Goal: Task Accomplishment & Management: Use online tool/utility

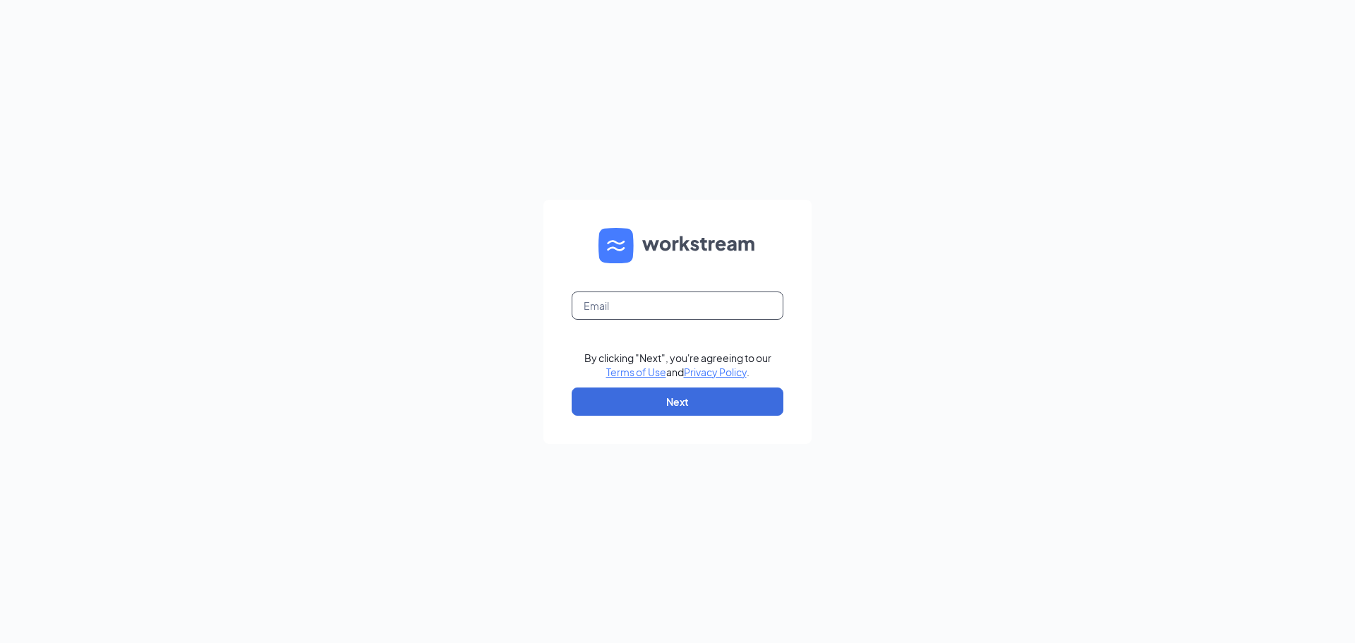
click at [722, 316] on input "text" at bounding box center [678, 305] width 212 height 28
type input "[PERSON_NAME][EMAIL_ADDRESS][DOMAIN_NAME]"
click at [679, 392] on button "Next" at bounding box center [678, 401] width 212 height 28
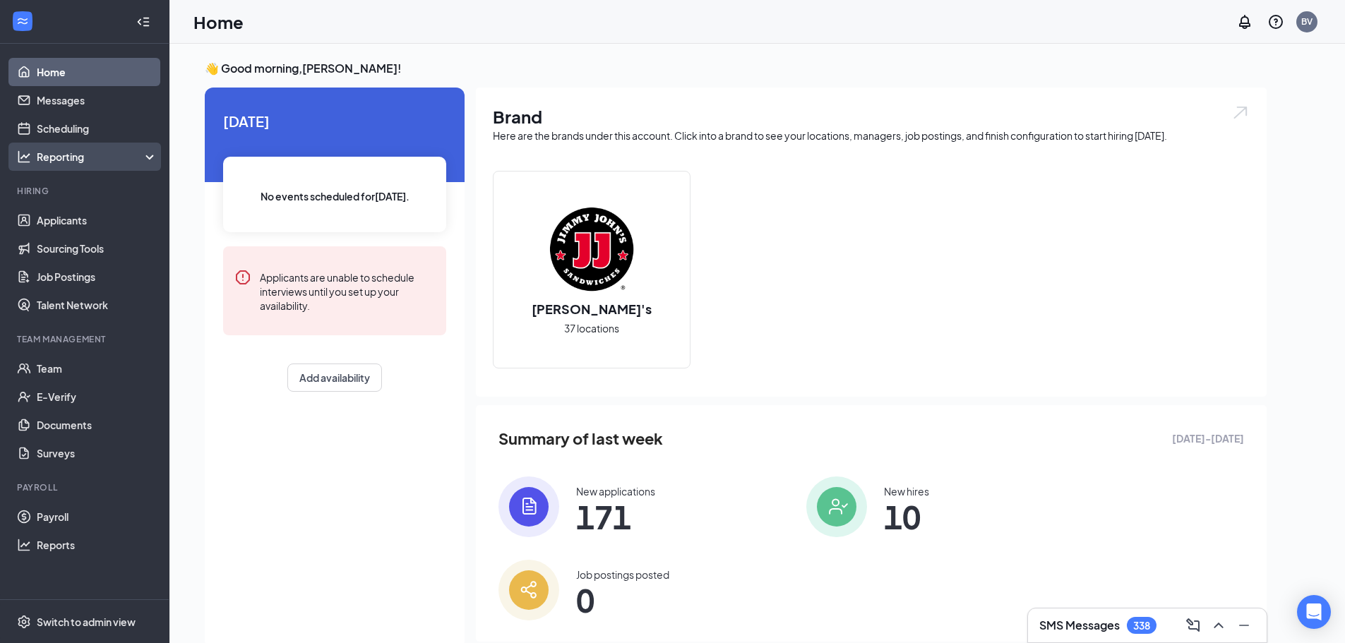
click at [71, 152] on div "Reporting" at bounding box center [97, 157] width 121 height 14
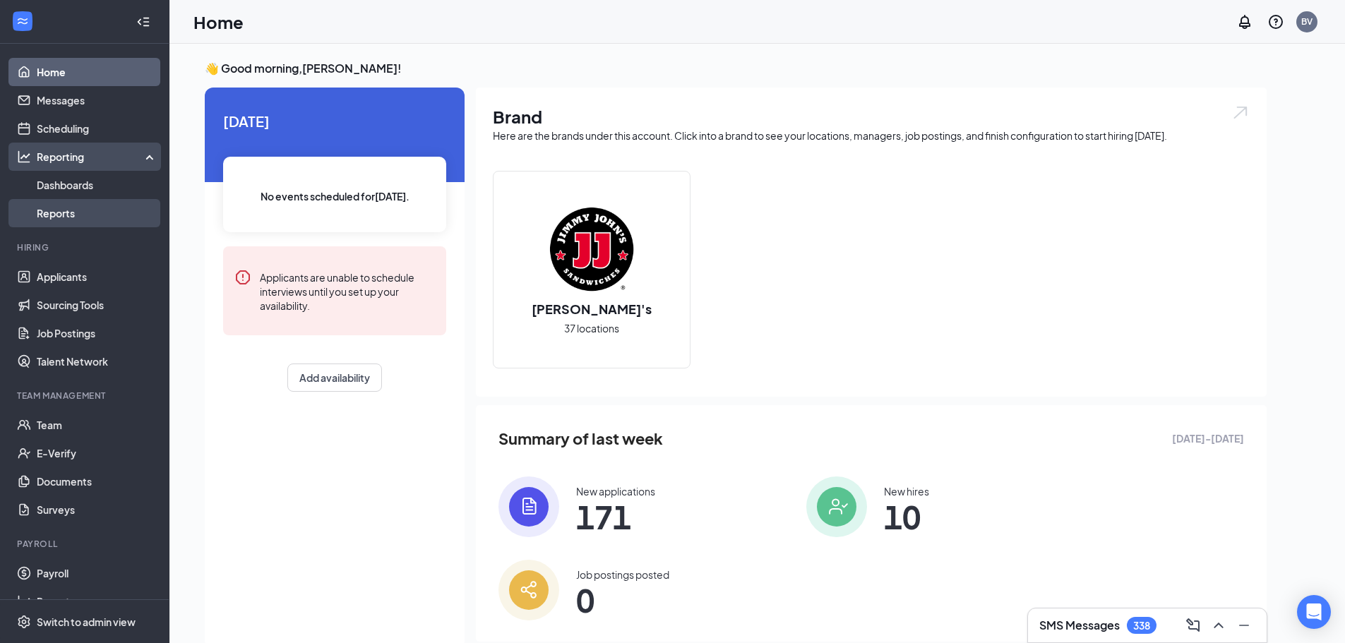
click at [75, 212] on link "Reports" at bounding box center [97, 213] width 121 height 28
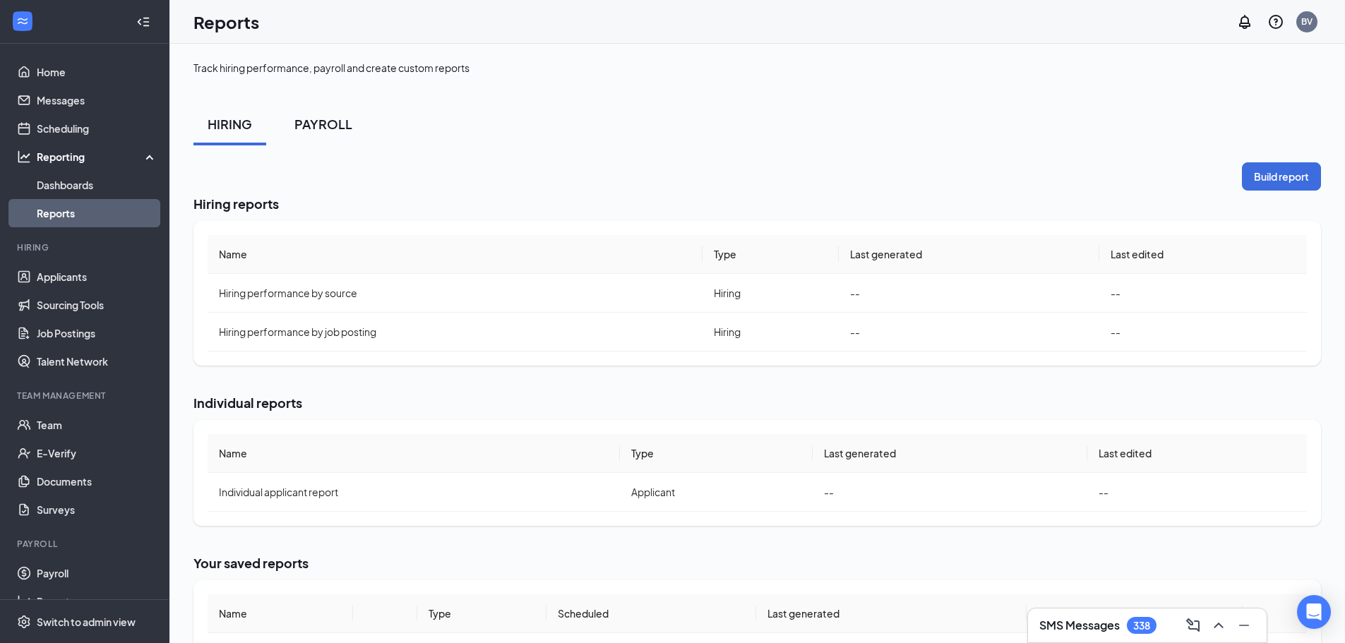
click at [315, 112] on button "PAYROLL" at bounding box center [323, 124] width 86 height 42
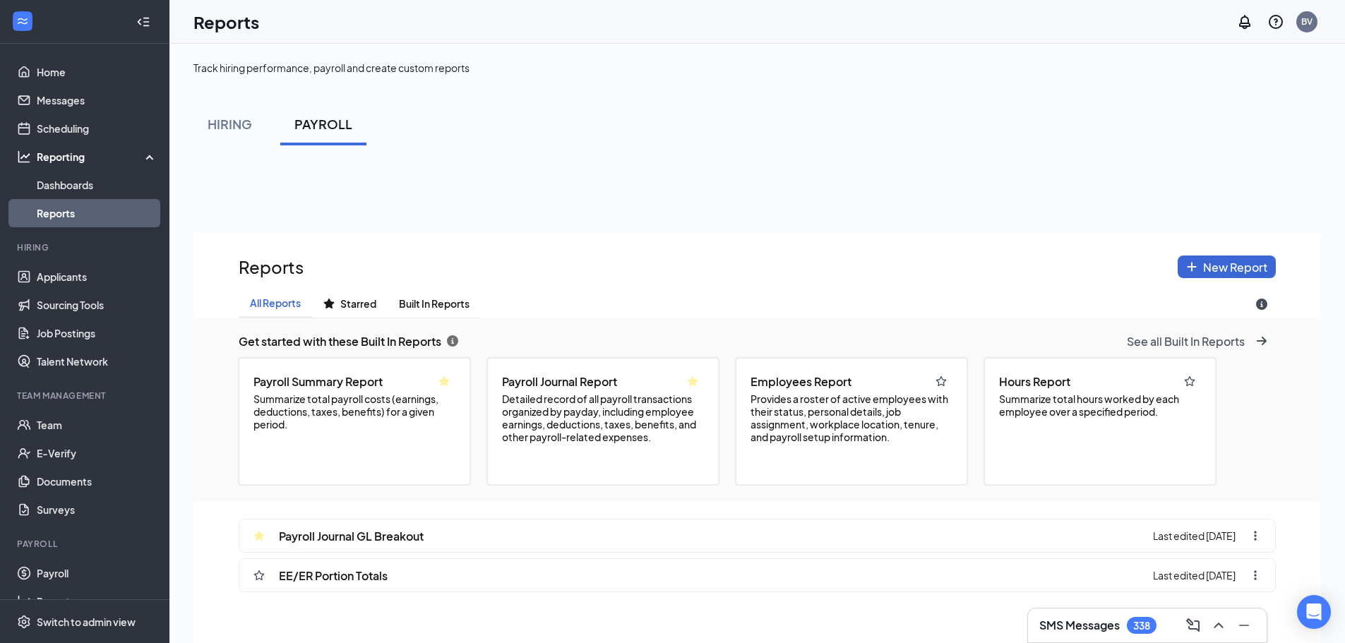
scroll to position [742, 1127]
click at [344, 544] on div "Payroll Journal GL Breakout" at bounding box center [334, 535] width 179 height 32
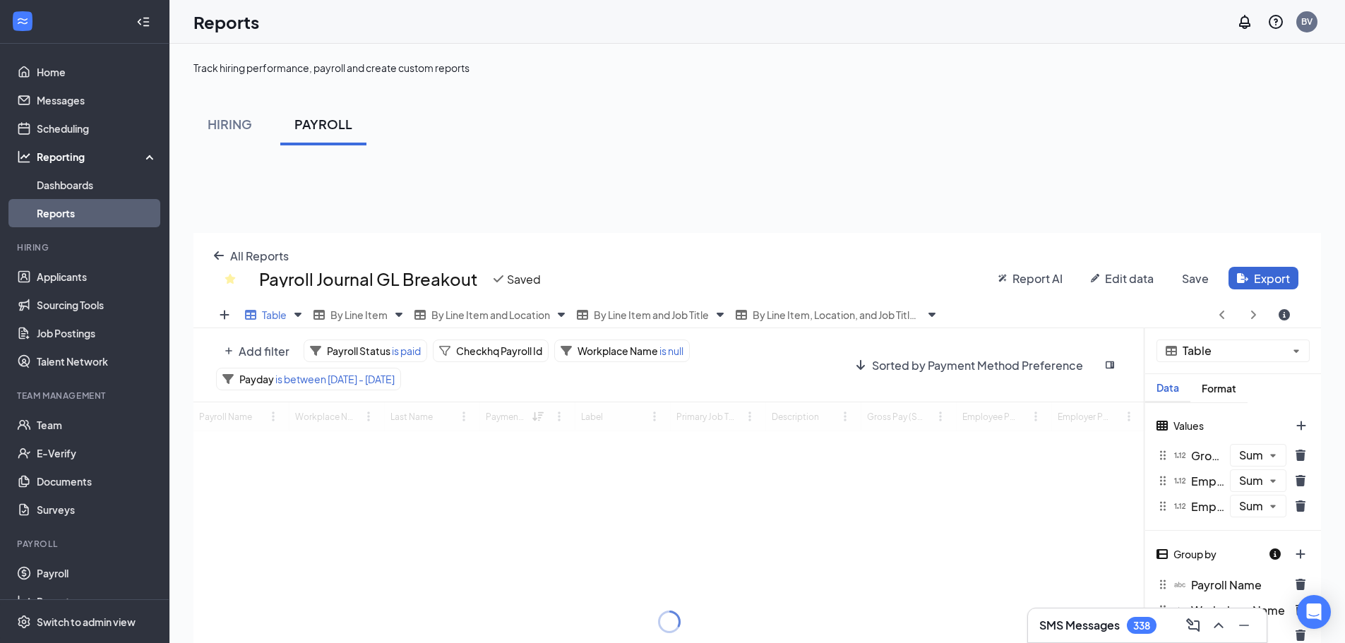
scroll to position [548, 1127]
click at [381, 378] on span "is between [DATE] - [DATE]" at bounding box center [334, 379] width 121 height 13
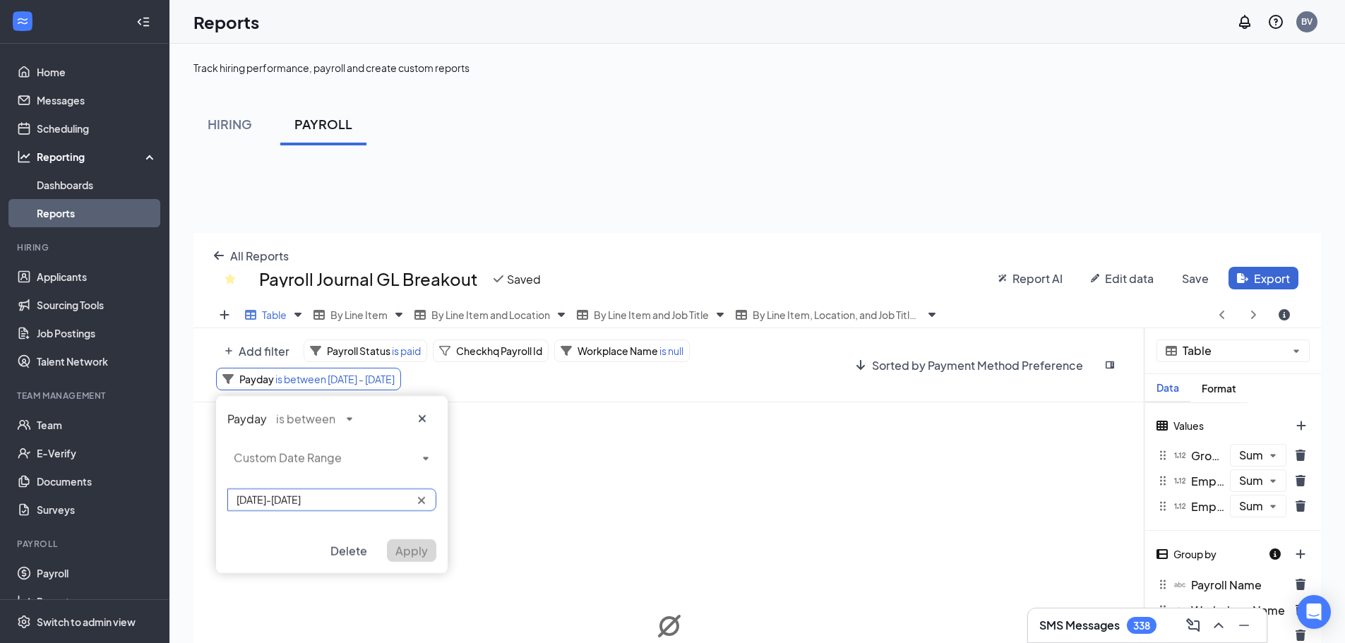
click at [380, 498] on input "[DATE]-[DATE]" at bounding box center [331, 499] width 209 height 23
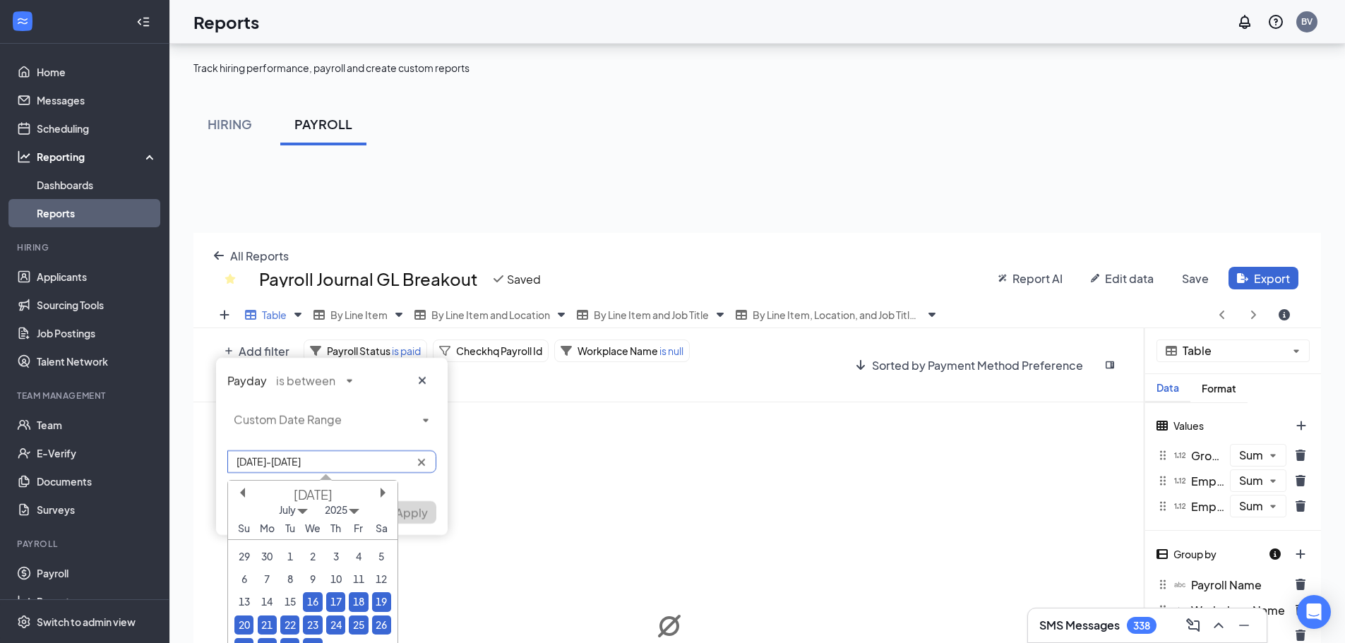
scroll to position [71, 0]
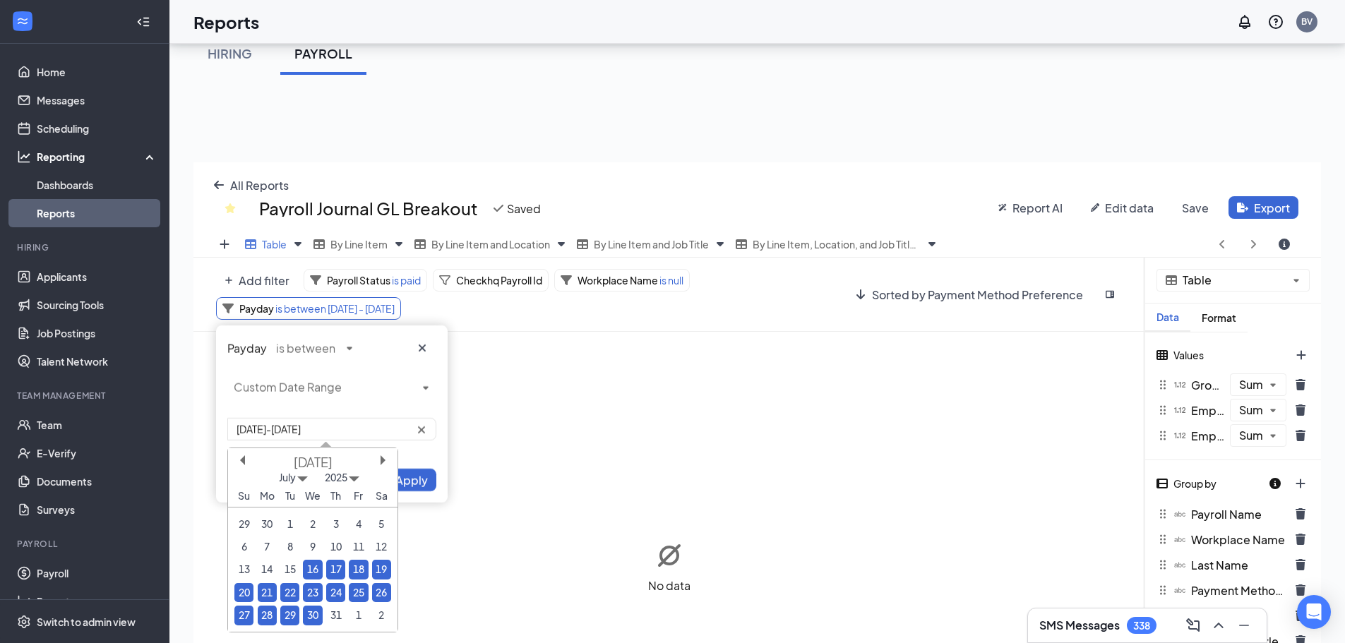
click at [317, 595] on div "23" at bounding box center [312, 592] width 19 height 19
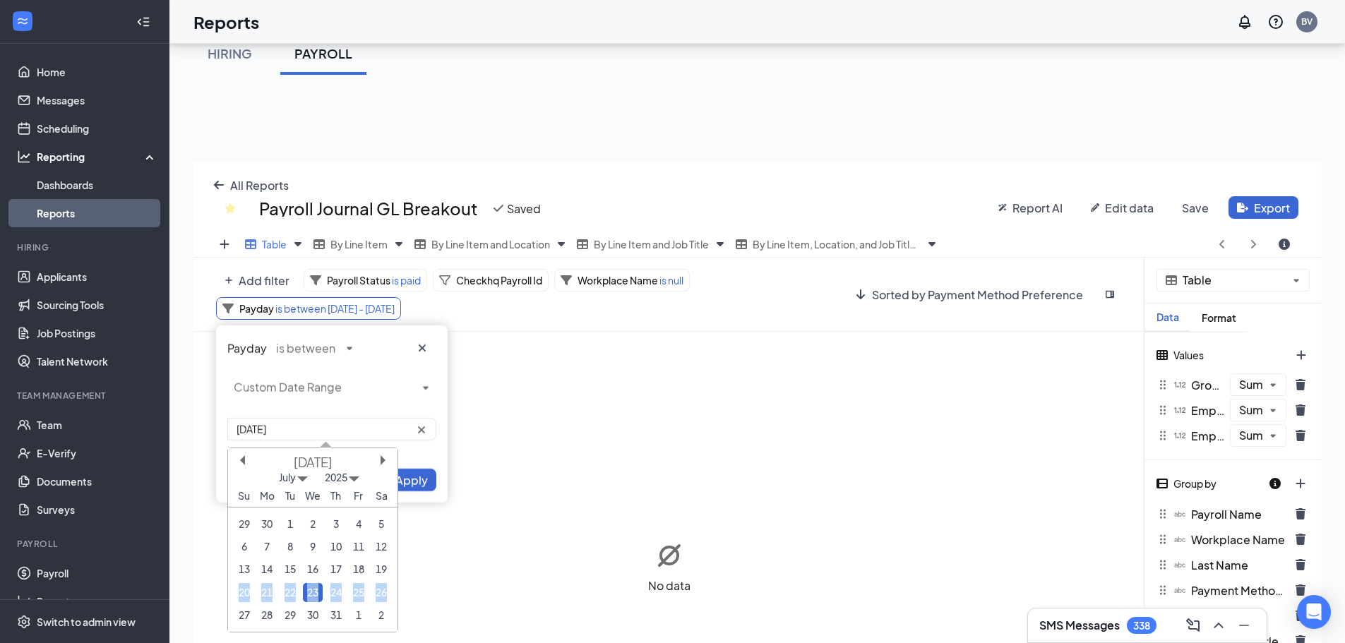
click at [317, 595] on div "23" at bounding box center [312, 592] width 19 height 19
type input "[DATE]-[DATE]"
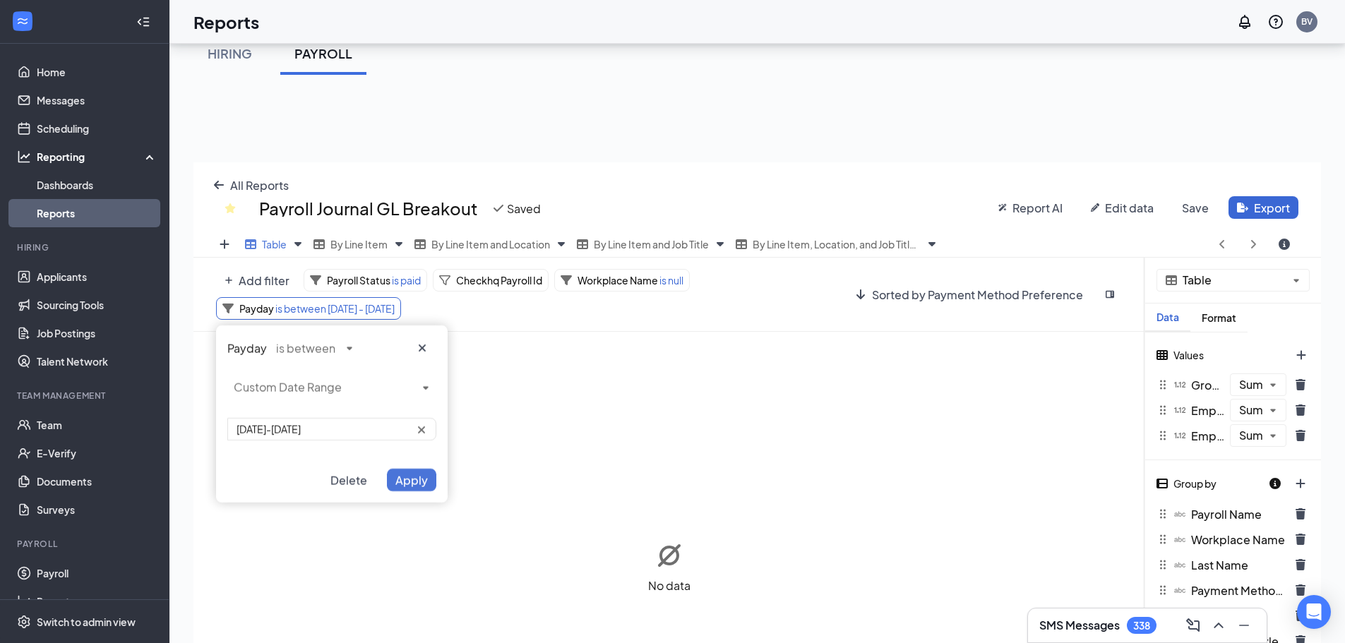
click at [426, 480] on span "Apply" at bounding box center [411, 480] width 32 height 15
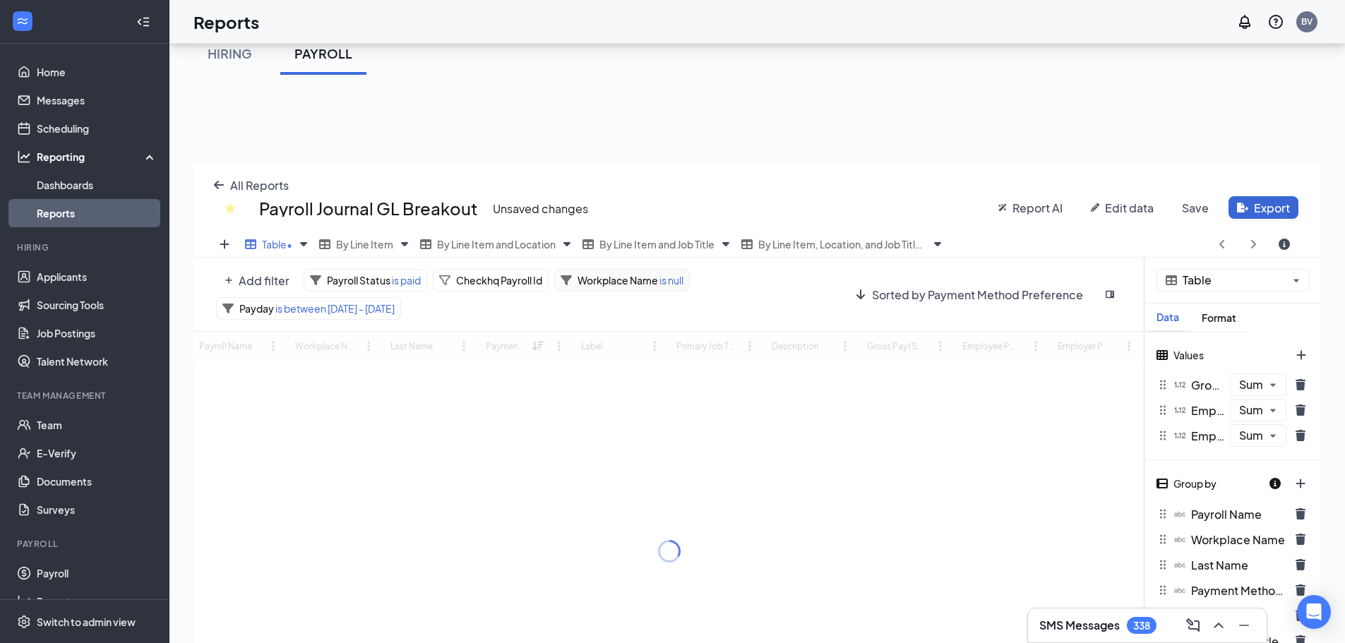
click at [672, 284] on span "is null" at bounding box center [670, 280] width 25 height 13
click at [592, 356] on icon at bounding box center [596, 355] width 8 height 8
click at [615, 351] on input "text" at bounding box center [678, 355] width 176 height 23
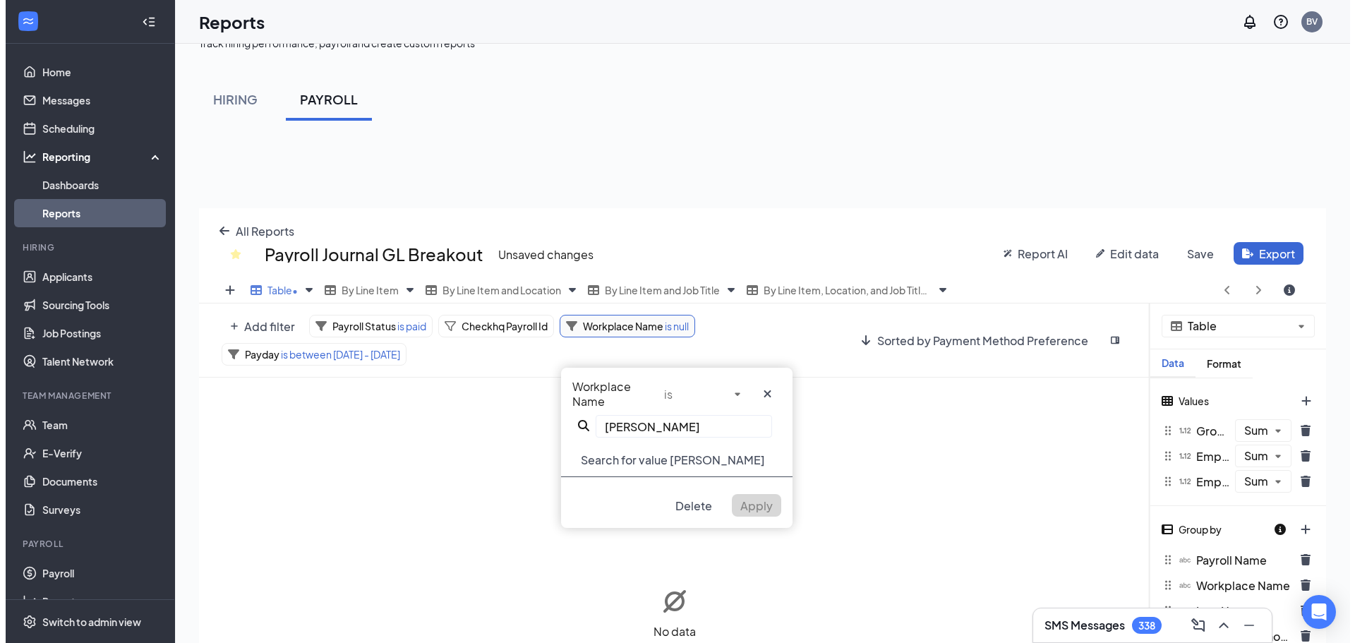
scroll to position [0, 0]
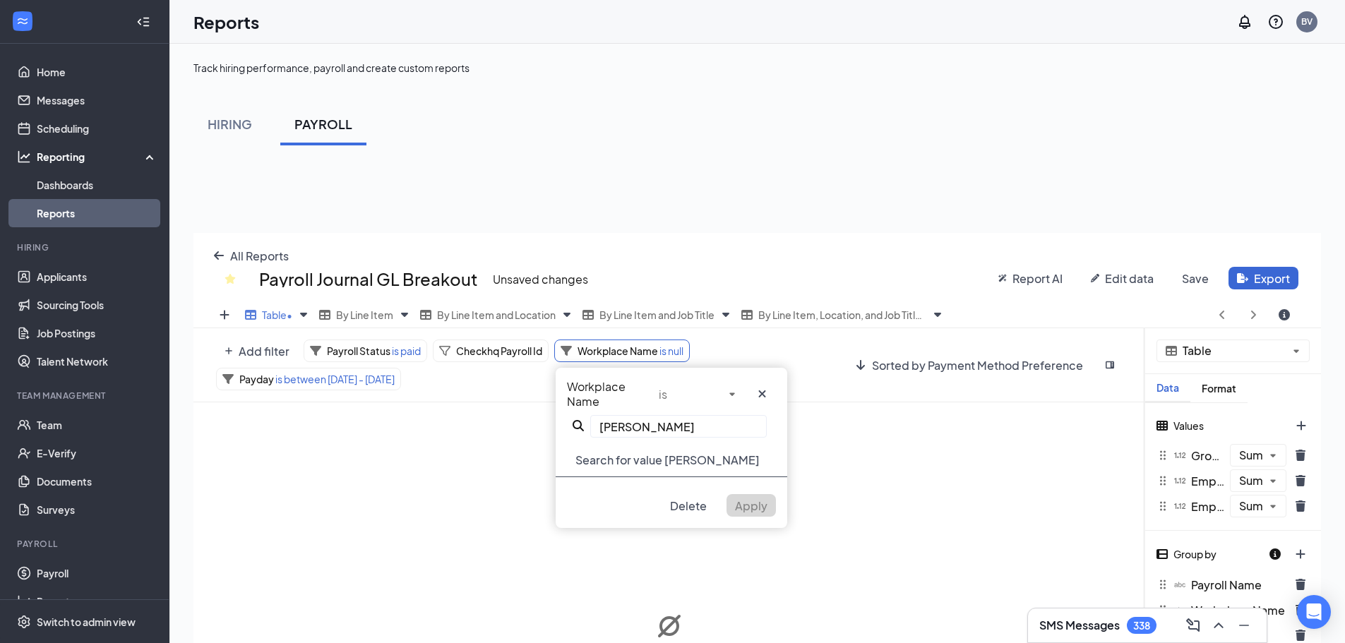
drag, startPoint x: 645, startPoint y: 425, endPoint x: 554, endPoint y: 416, distance: 91.5
click at [554, 416] on div "Add filter Payroll Status is paid Checkhq Payroll Id Workplace Name is null Wor…" at bounding box center [668, 602] width 951 height 548
type input "b"
type input "bfc"
click at [663, 459] on div "BFC - S [PERSON_NAME]" at bounding box center [671, 456] width 232 height 26
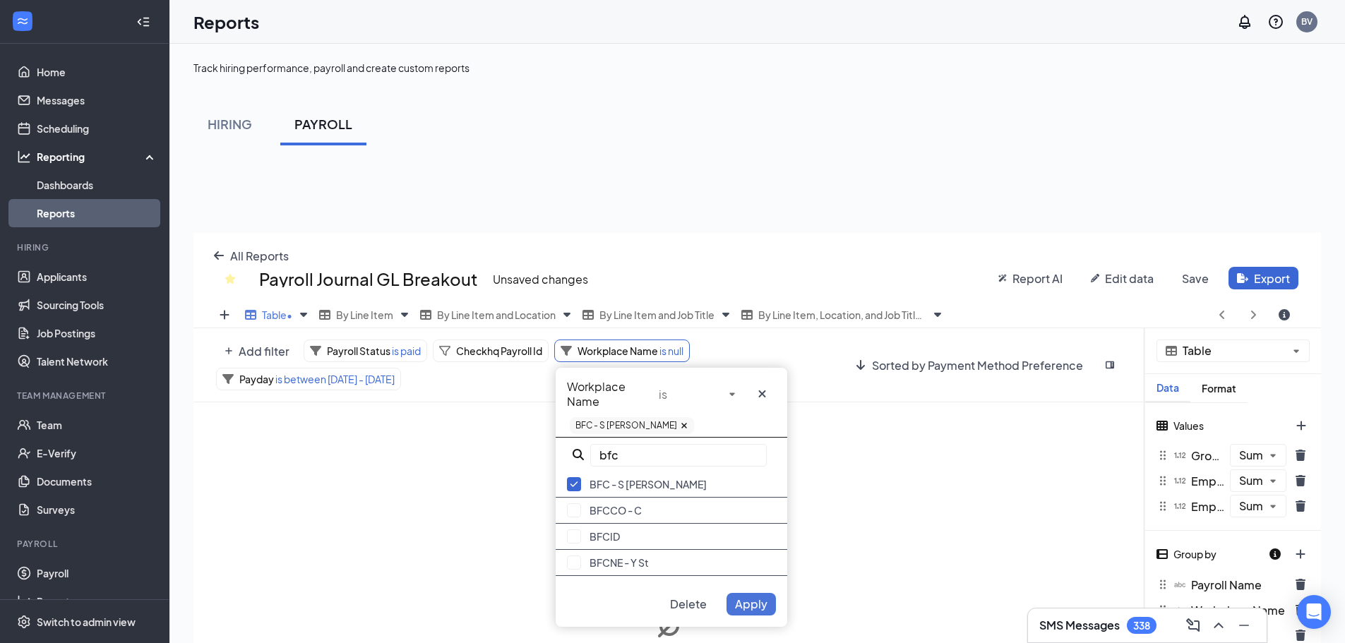
click at [761, 611] on span "Apply" at bounding box center [751, 603] width 32 height 15
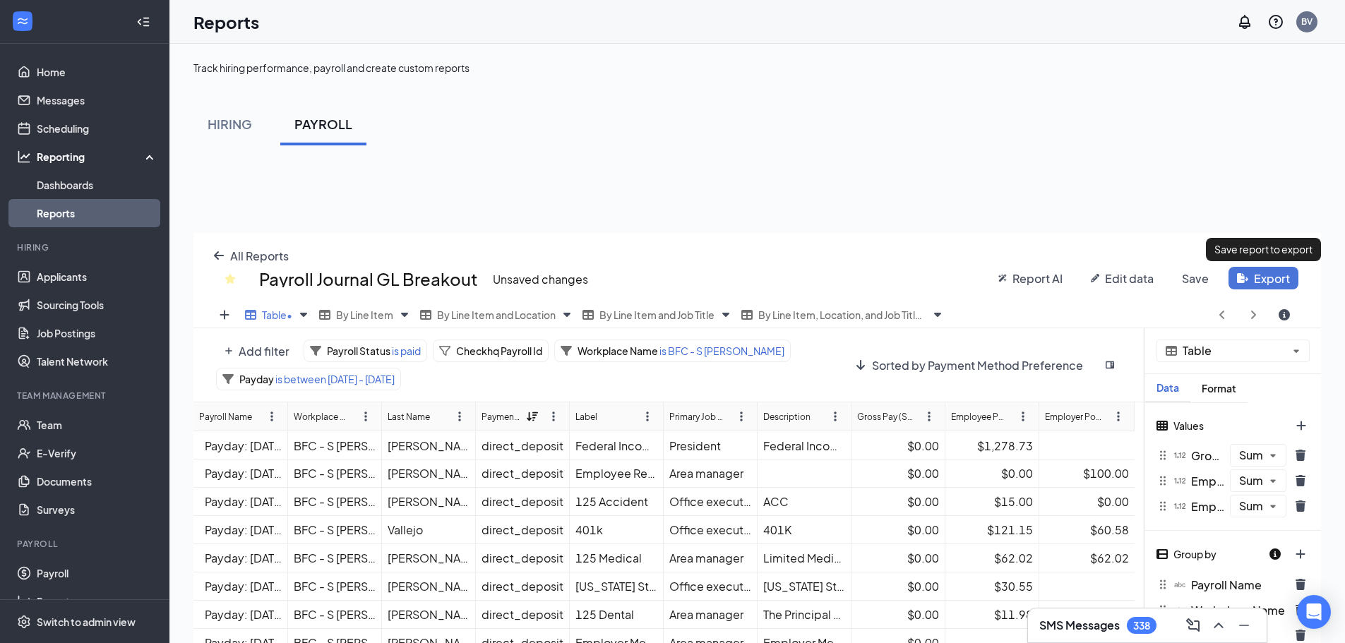
click at [1268, 276] on span "Export" at bounding box center [1272, 278] width 36 height 15
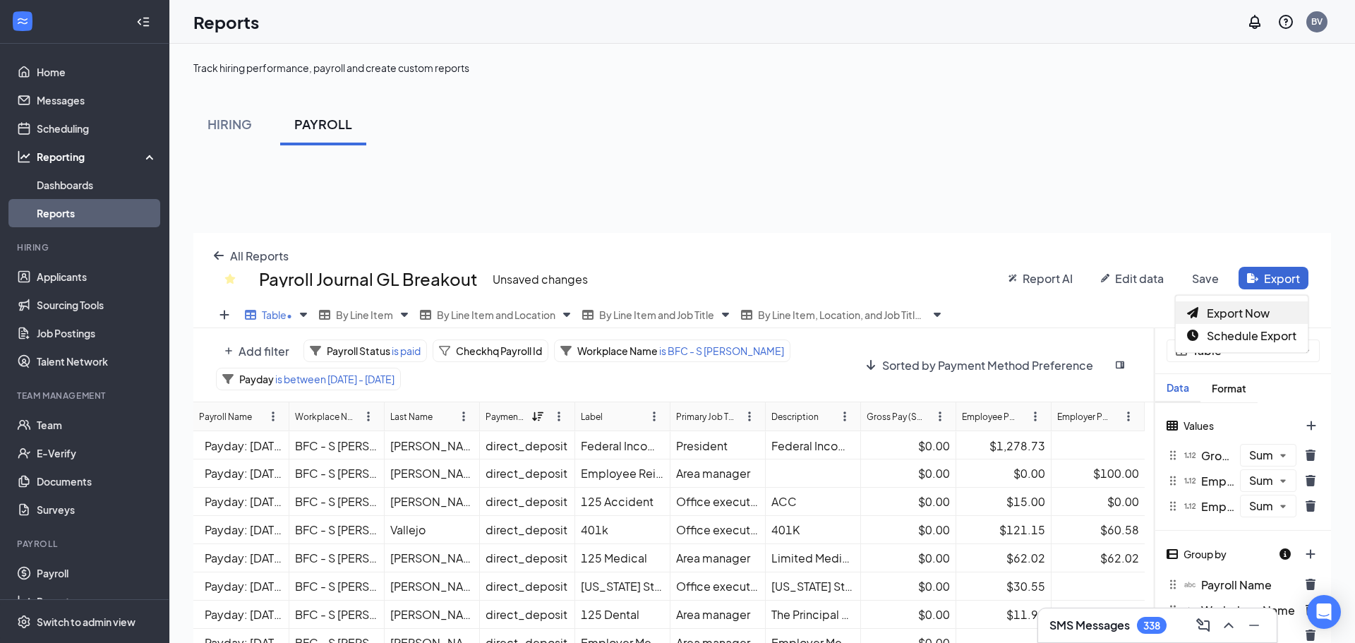
click at [1244, 318] on span "Export Now" at bounding box center [1238, 313] width 63 height 15
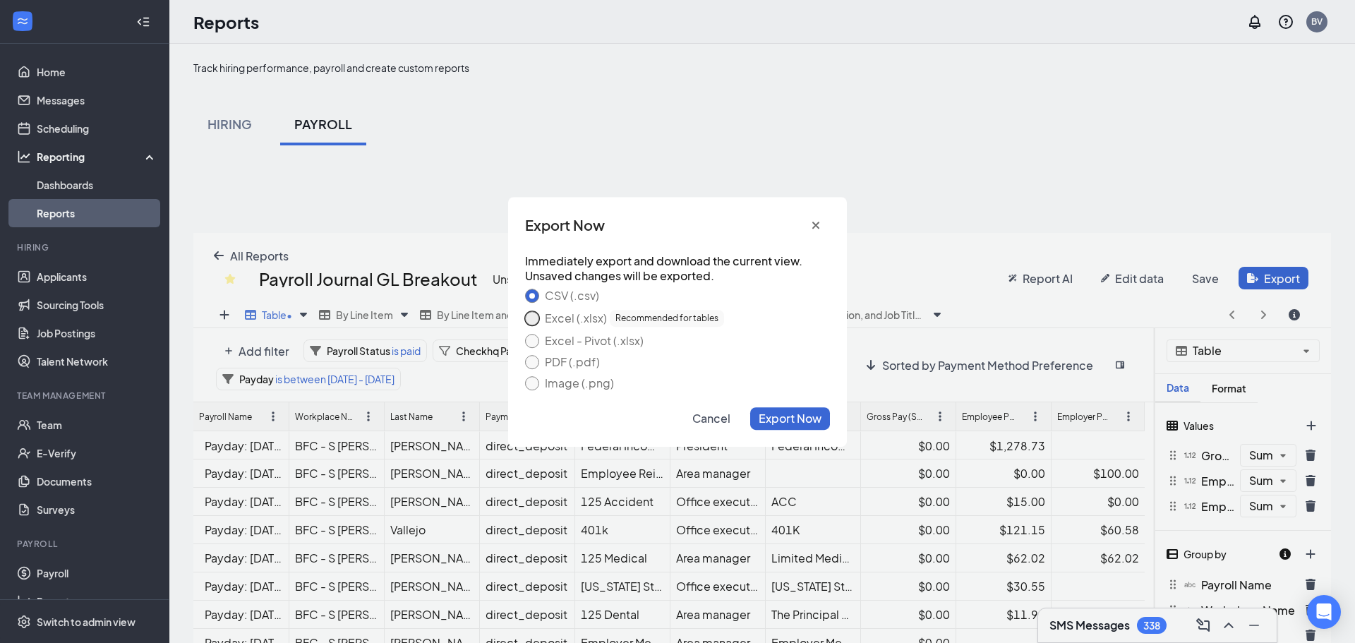
click at [532, 324] on button "Excel (.xlsx) Recommended for tables" at bounding box center [532, 318] width 14 height 14
click at [777, 416] on span "Export Now" at bounding box center [790, 418] width 63 height 15
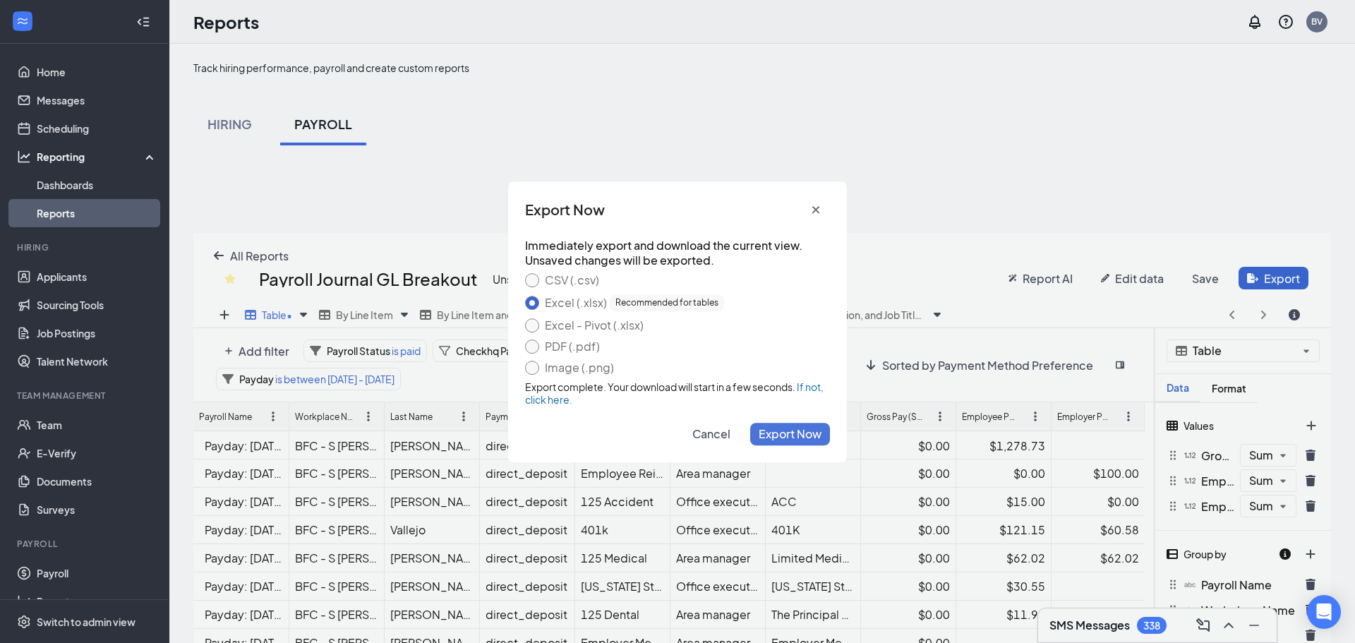
drag, startPoint x: 456, startPoint y: 378, endPoint x: 812, endPoint y: 402, distance: 356.5
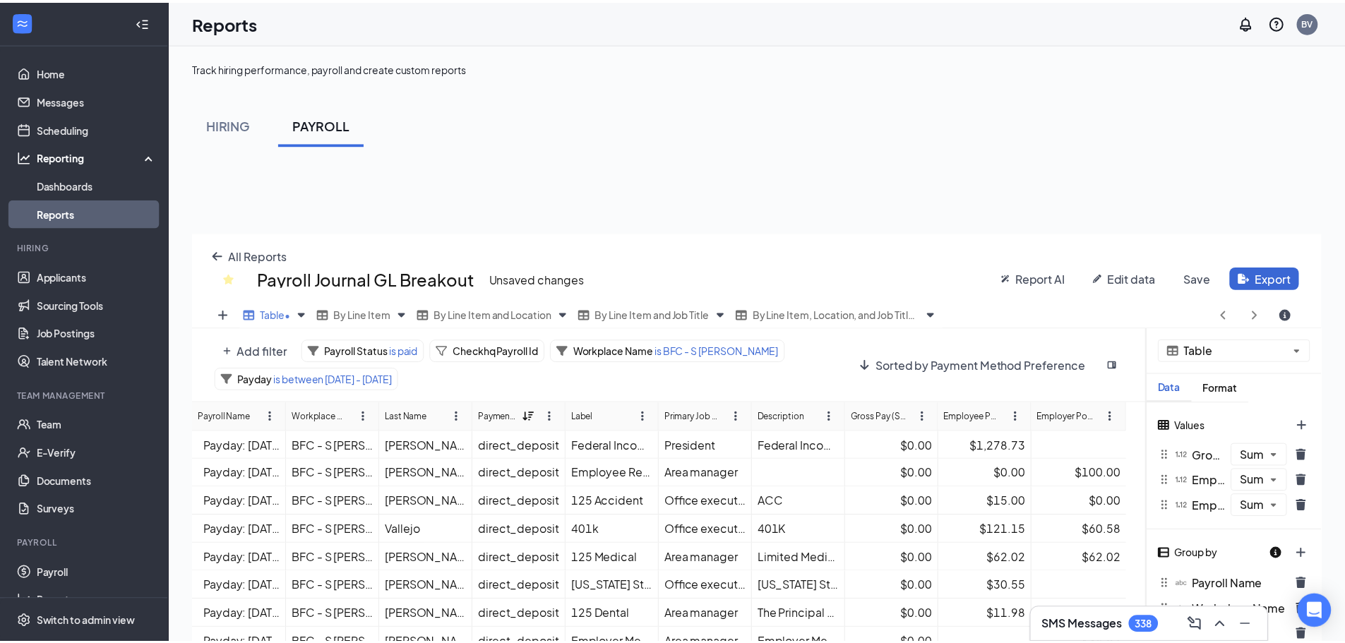
scroll to position [70033, 69454]
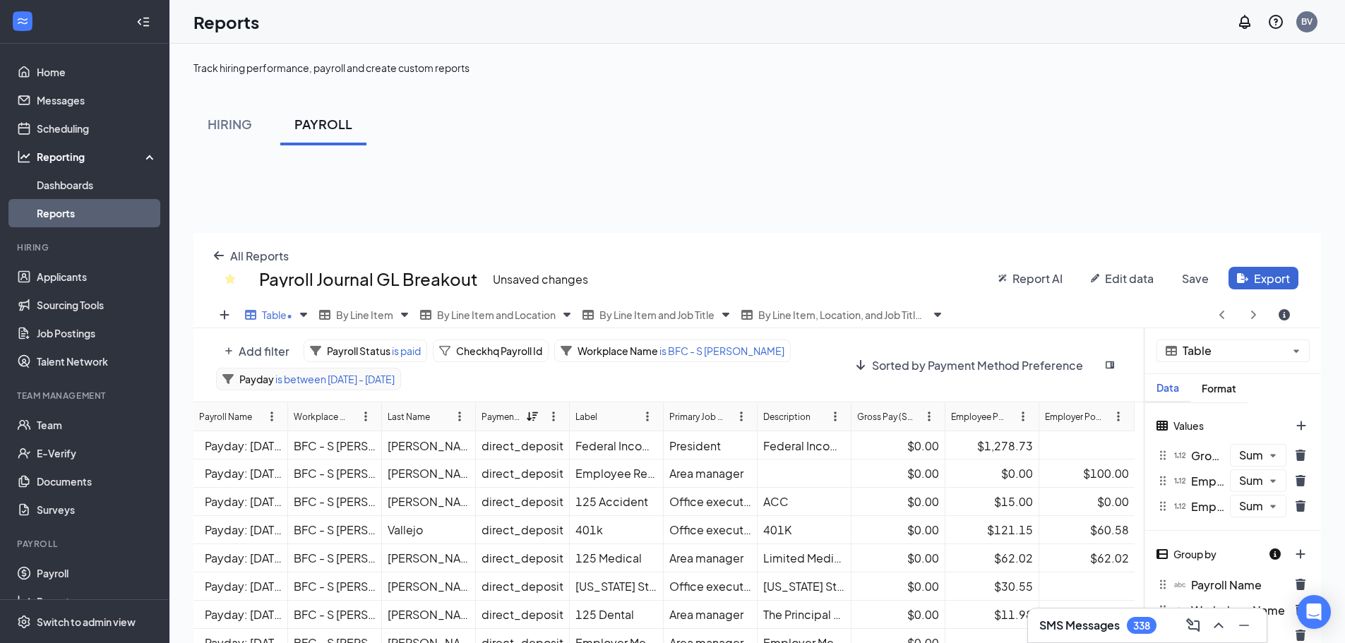
click at [395, 376] on span "is between [DATE] - [DATE]" at bounding box center [334, 379] width 121 height 13
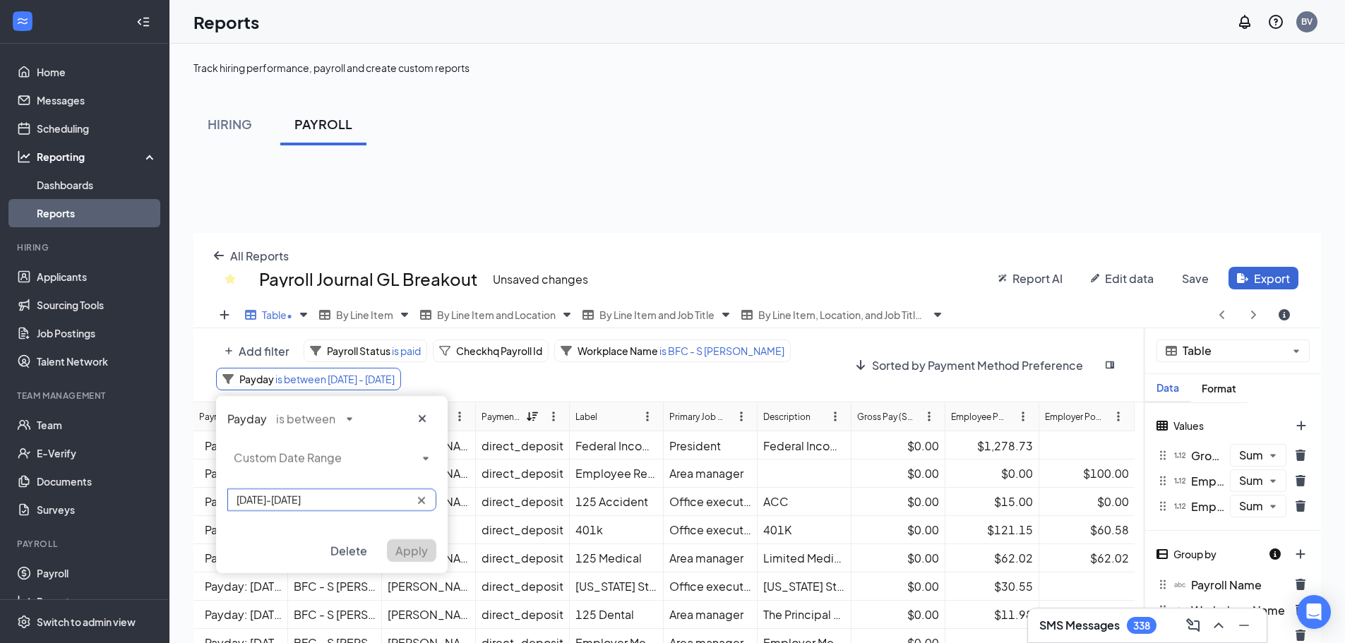
click at [347, 505] on input "[DATE]-[DATE]" at bounding box center [331, 499] width 209 height 23
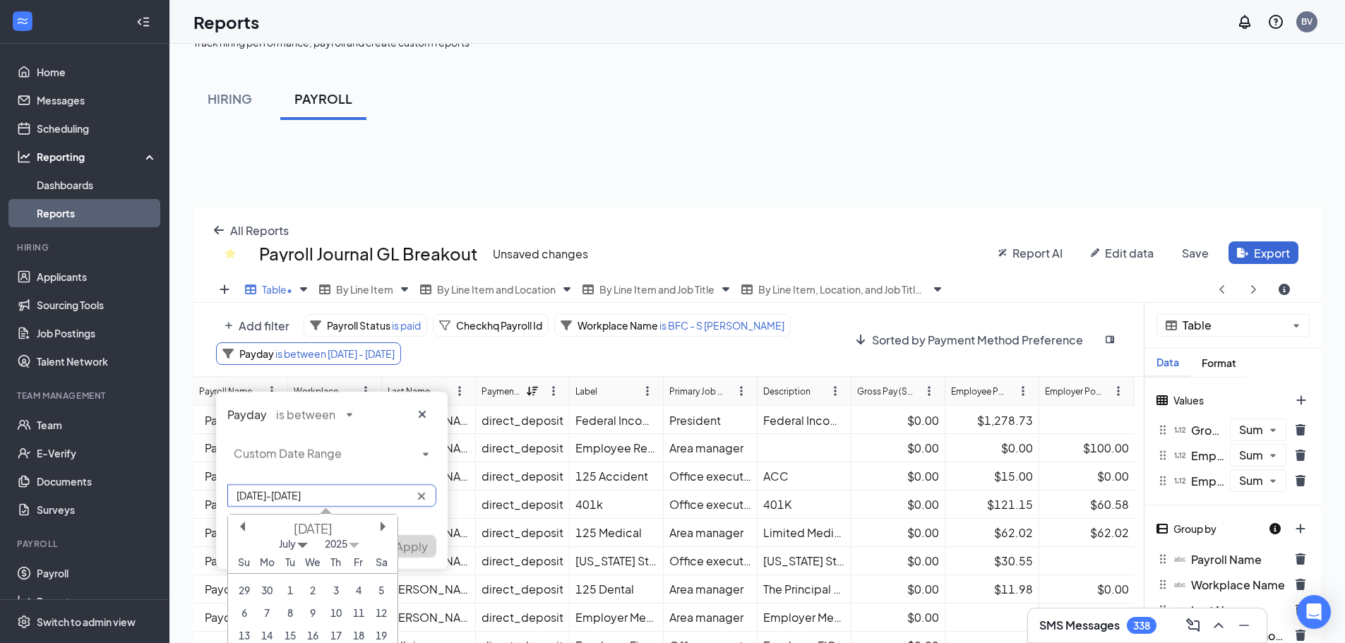
scroll to position [71, 0]
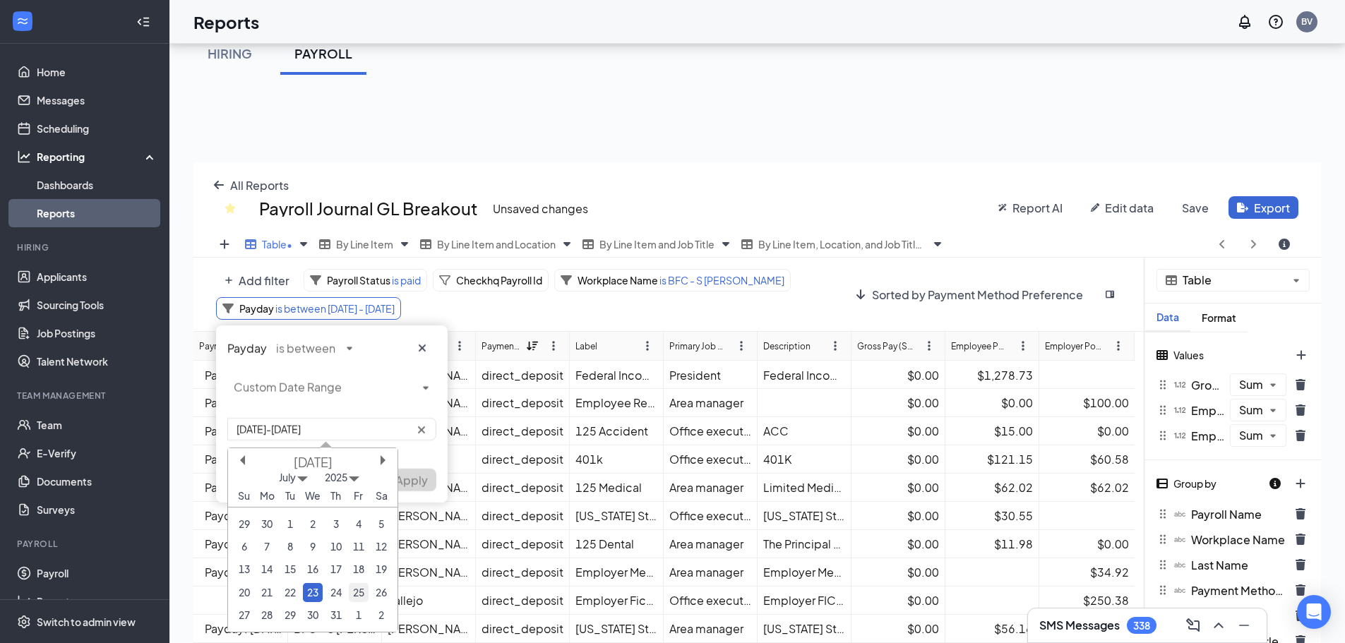
click at [355, 589] on div "25" at bounding box center [358, 592] width 19 height 19
click at [313, 594] on div "23" at bounding box center [312, 592] width 19 height 19
click at [349, 593] on div "25" at bounding box center [358, 592] width 19 height 19
type input "[DATE]-[DATE]"
click at [402, 479] on span "Apply" at bounding box center [411, 480] width 32 height 15
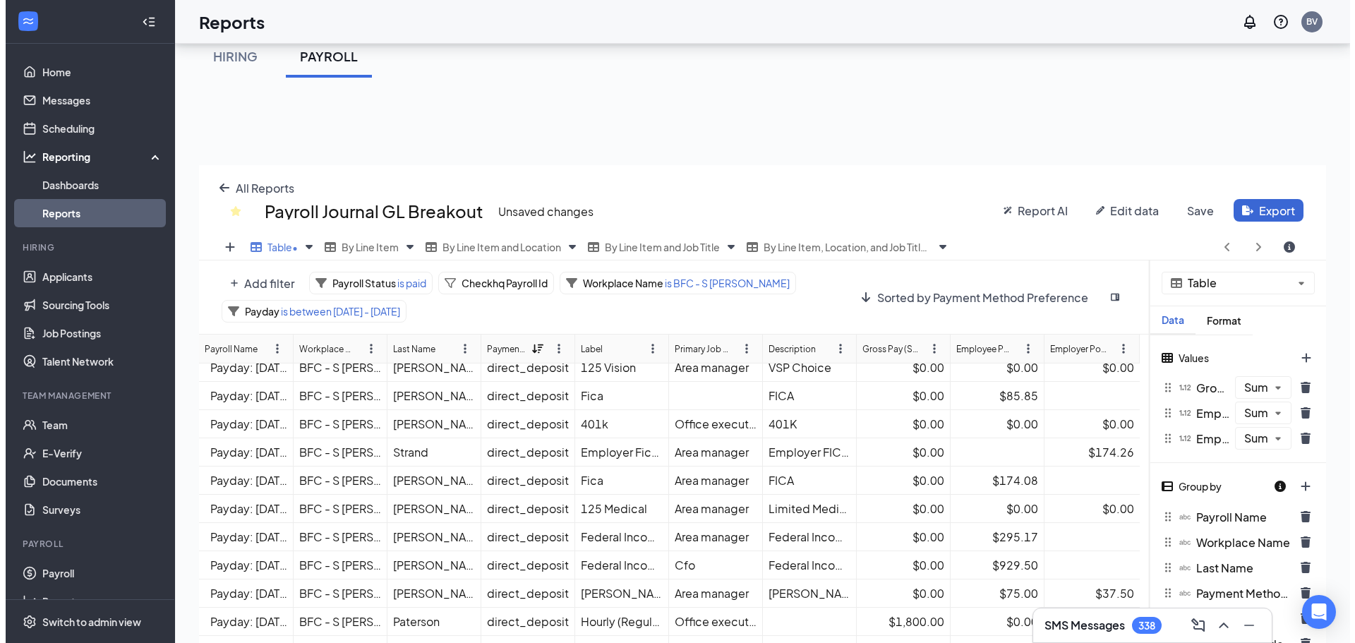
scroll to position [66, 0]
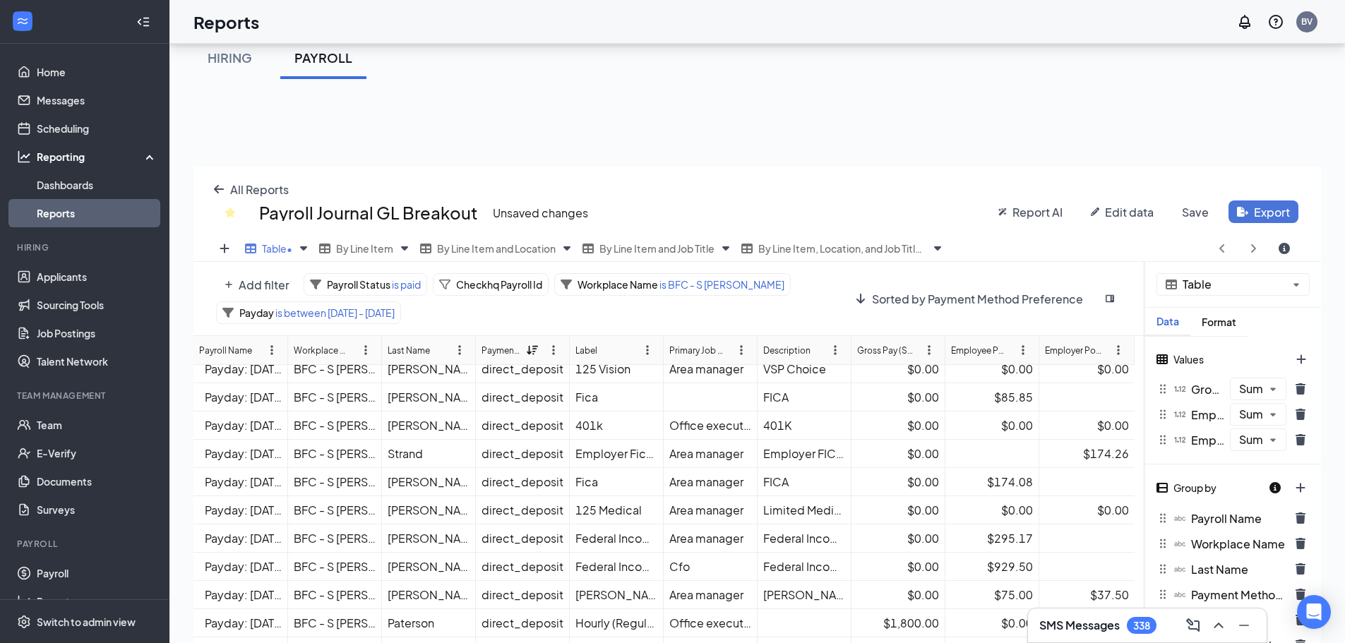
click at [1258, 211] on button "Export" at bounding box center [1263, 211] width 70 height 23
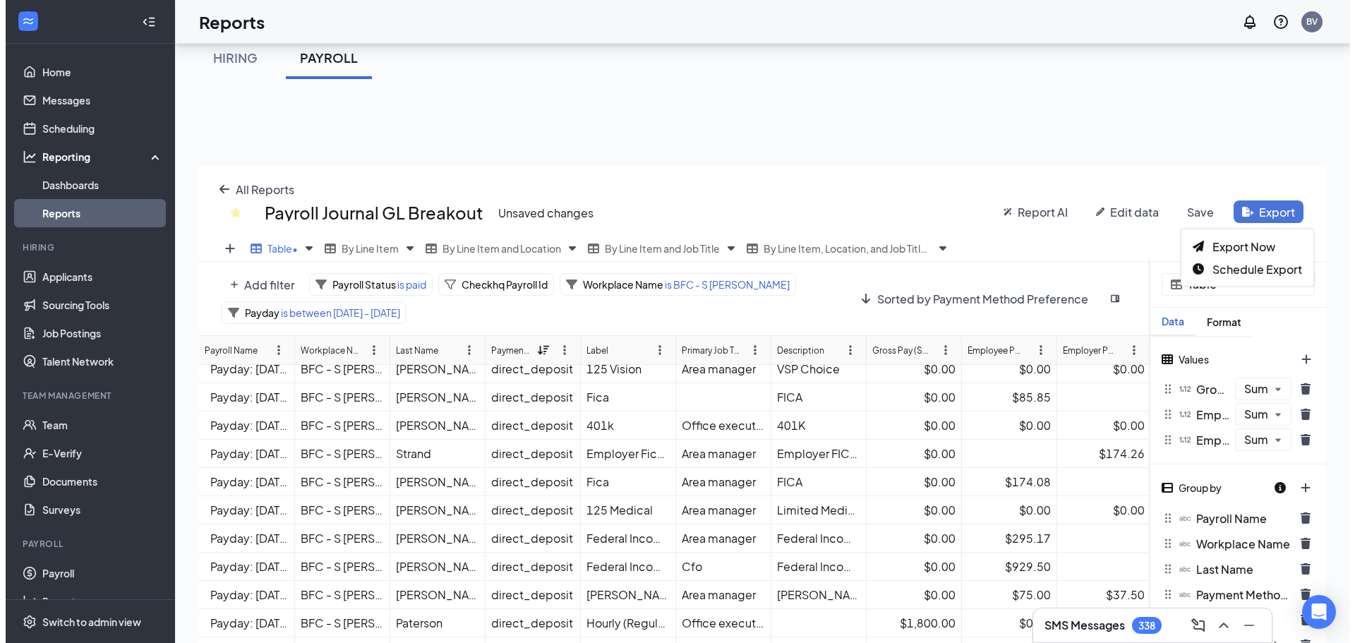
scroll to position [548, 1138]
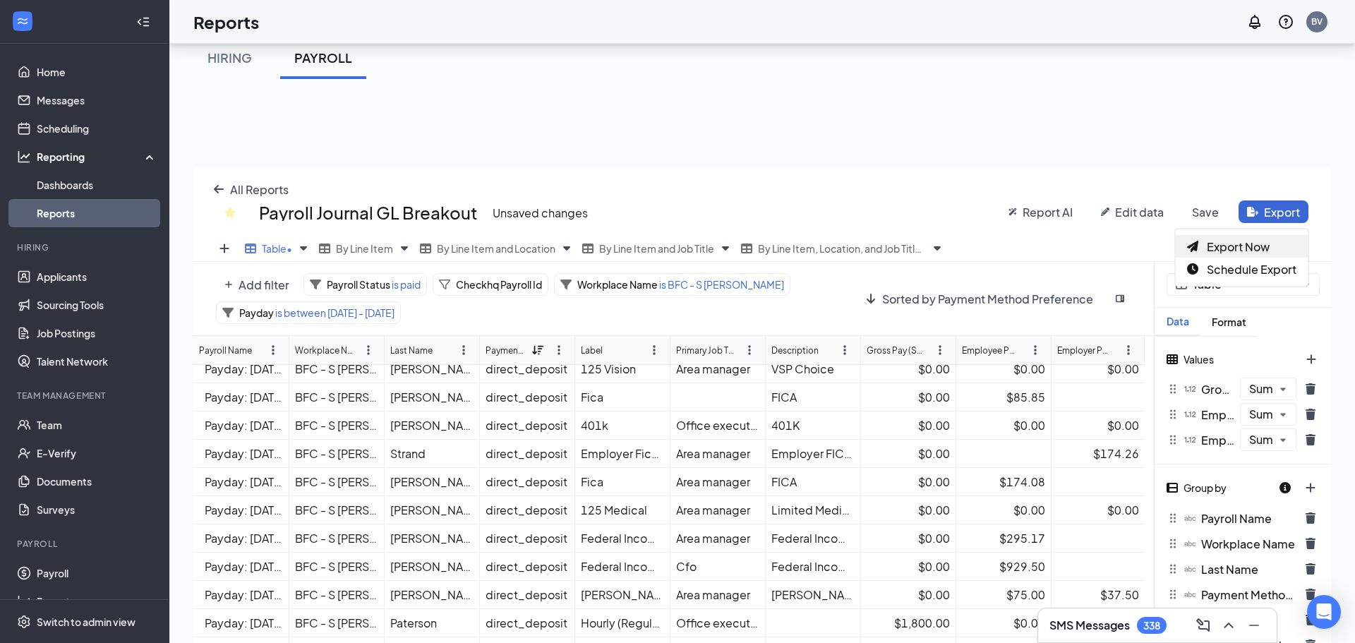
click at [1234, 246] on span "Export Now" at bounding box center [1238, 246] width 63 height 15
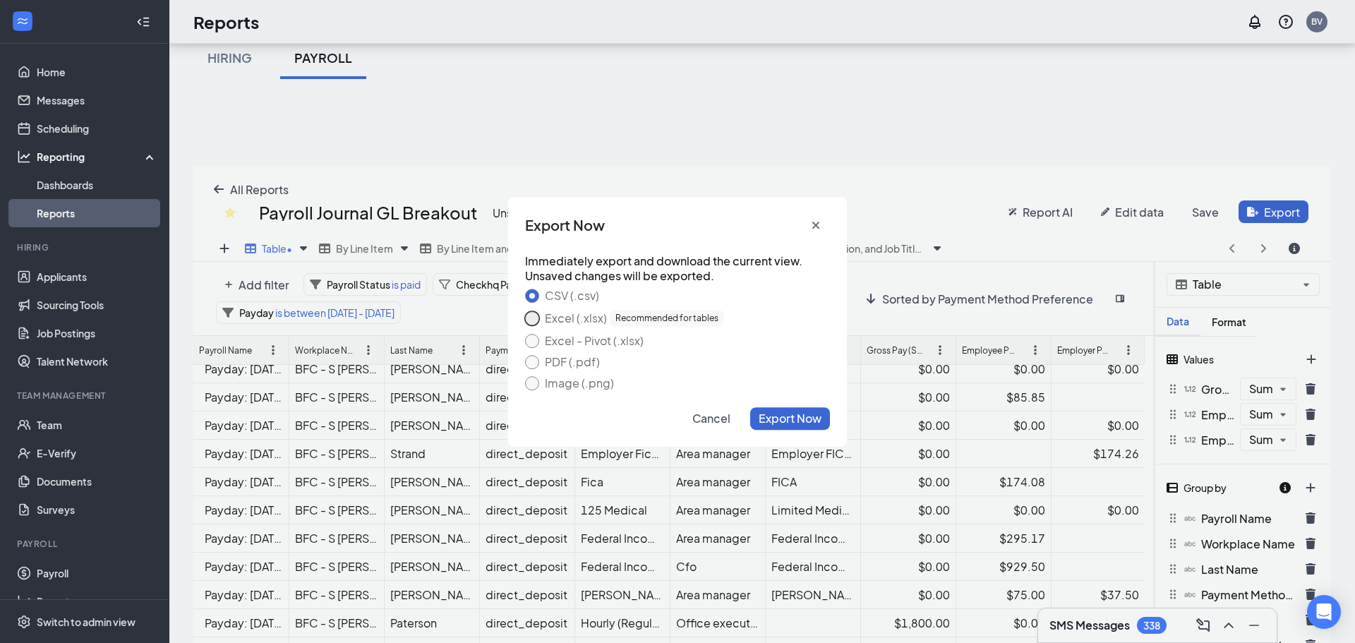
click at [537, 320] on button "Excel (.xlsx) Recommended for tables" at bounding box center [532, 318] width 14 height 14
click at [786, 416] on span "Export Now" at bounding box center [790, 418] width 63 height 15
